Goal: Task Accomplishment & Management: Manage account settings

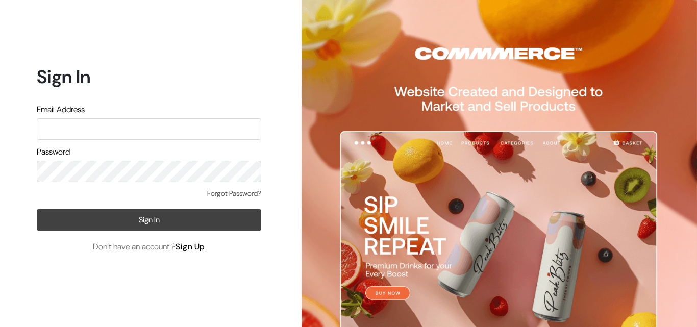
type input "[EMAIL_ADDRESS][DOMAIN_NAME]"
click at [160, 212] on button "Sign In" at bounding box center [149, 219] width 225 height 21
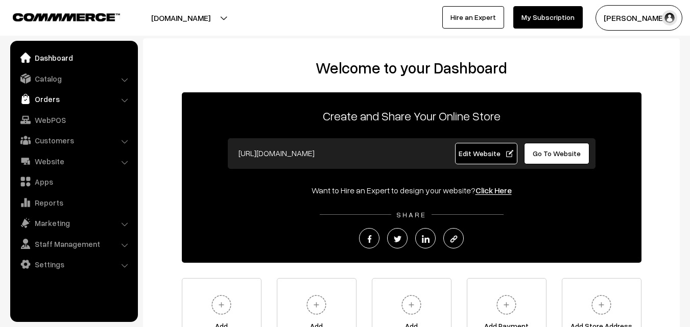
click at [49, 102] on link "Orders" at bounding box center [74, 99] width 122 height 18
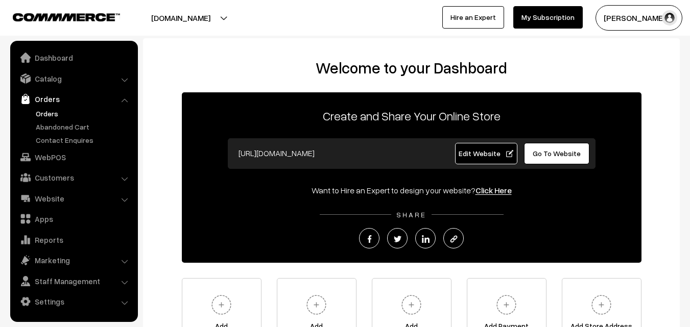
click at [49, 111] on link "Orders" at bounding box center [83, 113] width 101 height 11
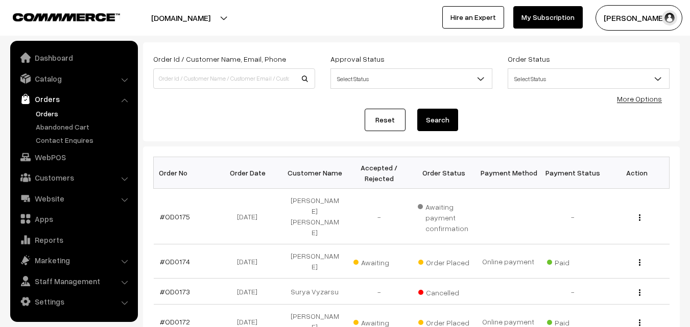
scroll to position [102, 0]
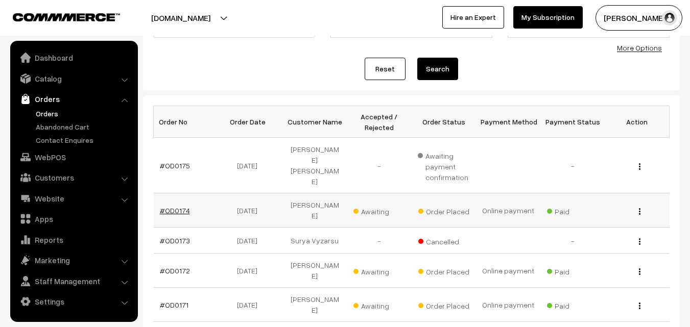
click at [173, 206] on link "#OD0174" at bounding box center [175, 210] width 30 height 9
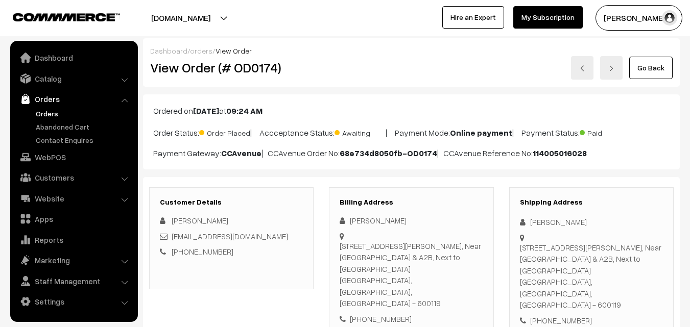
scroll to position [51, 0]
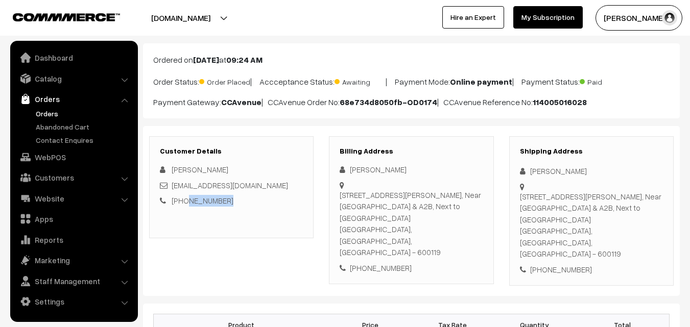
drag, startPoint x: 234, startPoint y: 204, endPoint x: 184, endPoint y: 203, distance: 49.5
click at [184, 203] on div "[PHONE_NUMBER]" at bounding box center [231, 201] width 143 height 12
copy link "9840628284"
